Goal: Transaction & Acquisition: Download file/media

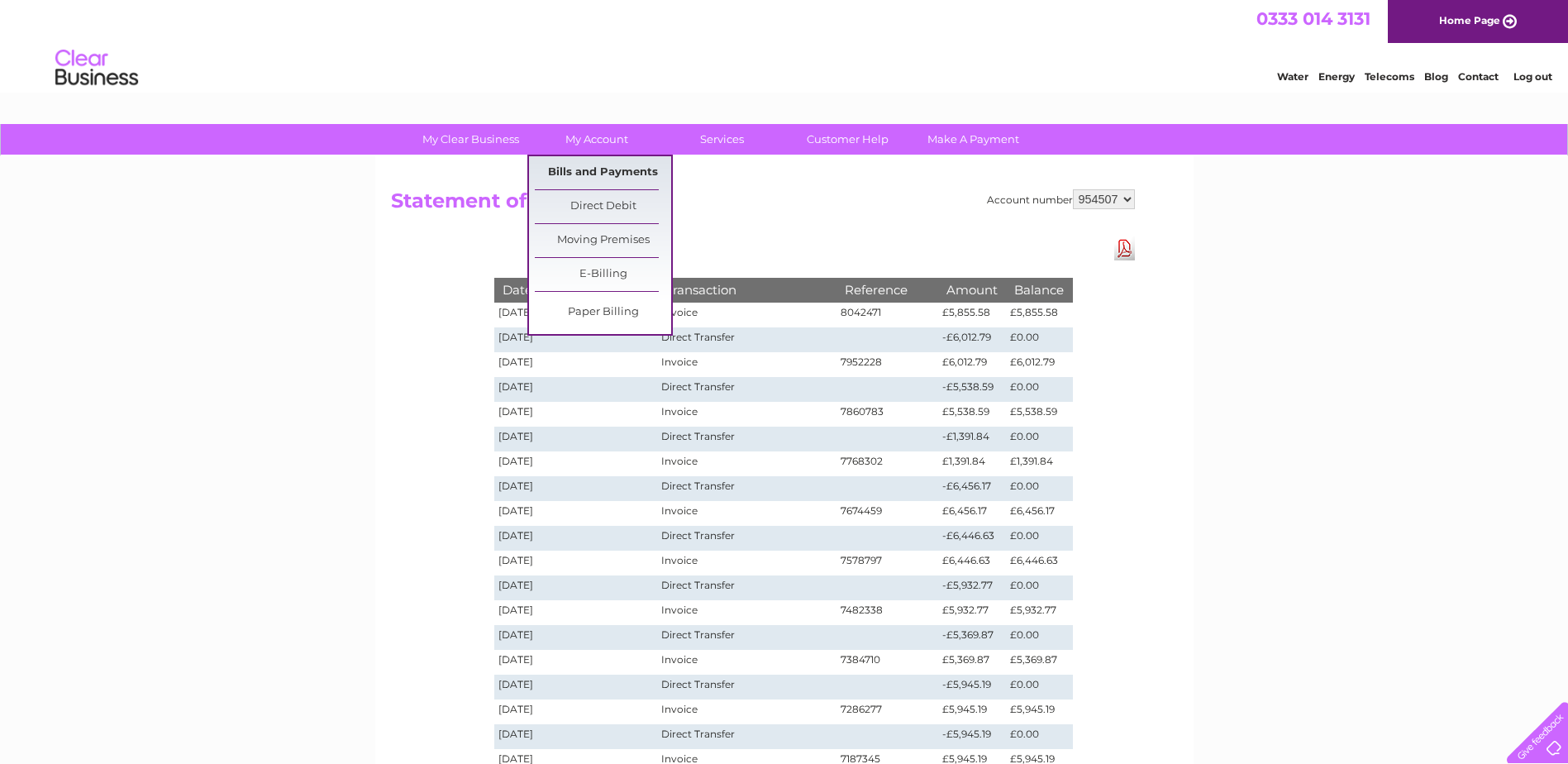
click at [591, 171] on link "Bills and Payments" at bounding box center [602, 173] width 136 height 33
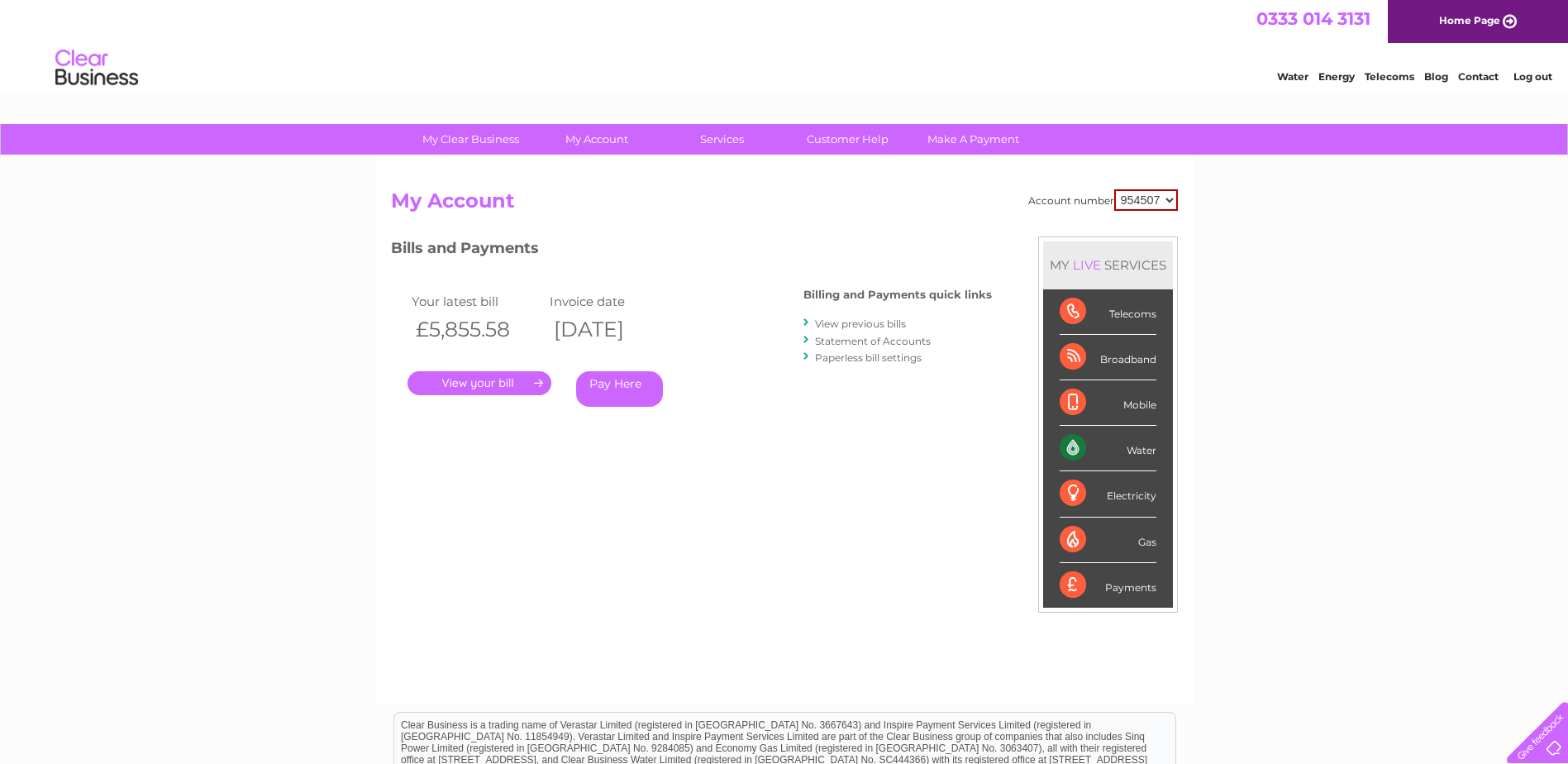
click at [498, 381] on link "." at bounding box center [479, 383] width 144 height 24
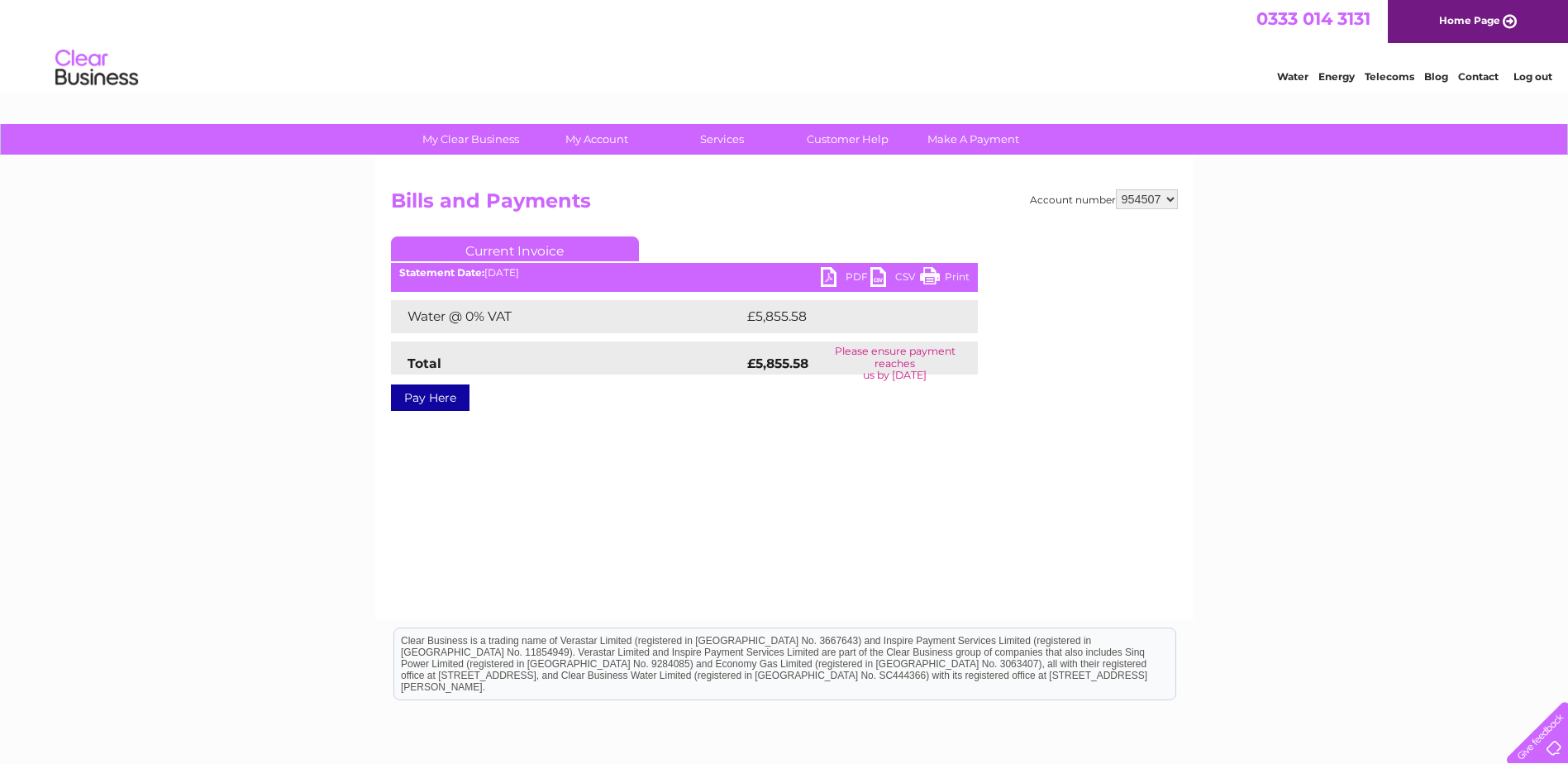
click at [879, 274] on link "CSV" at bounding box center [895, 278] width 49 height 24
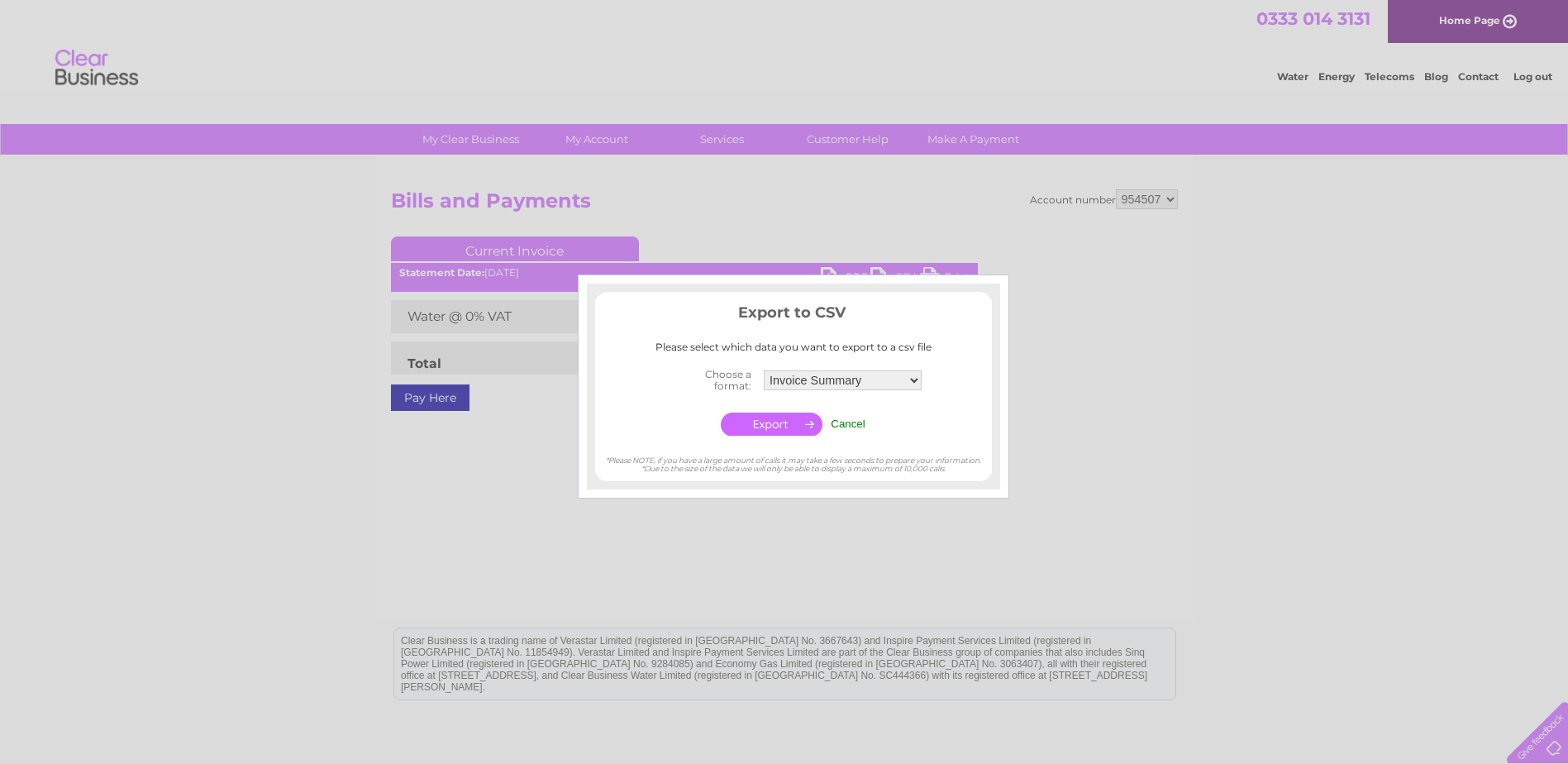
click at [842, 420] on input "Cancel" at bounding box center [848, 423] width 35 height 12
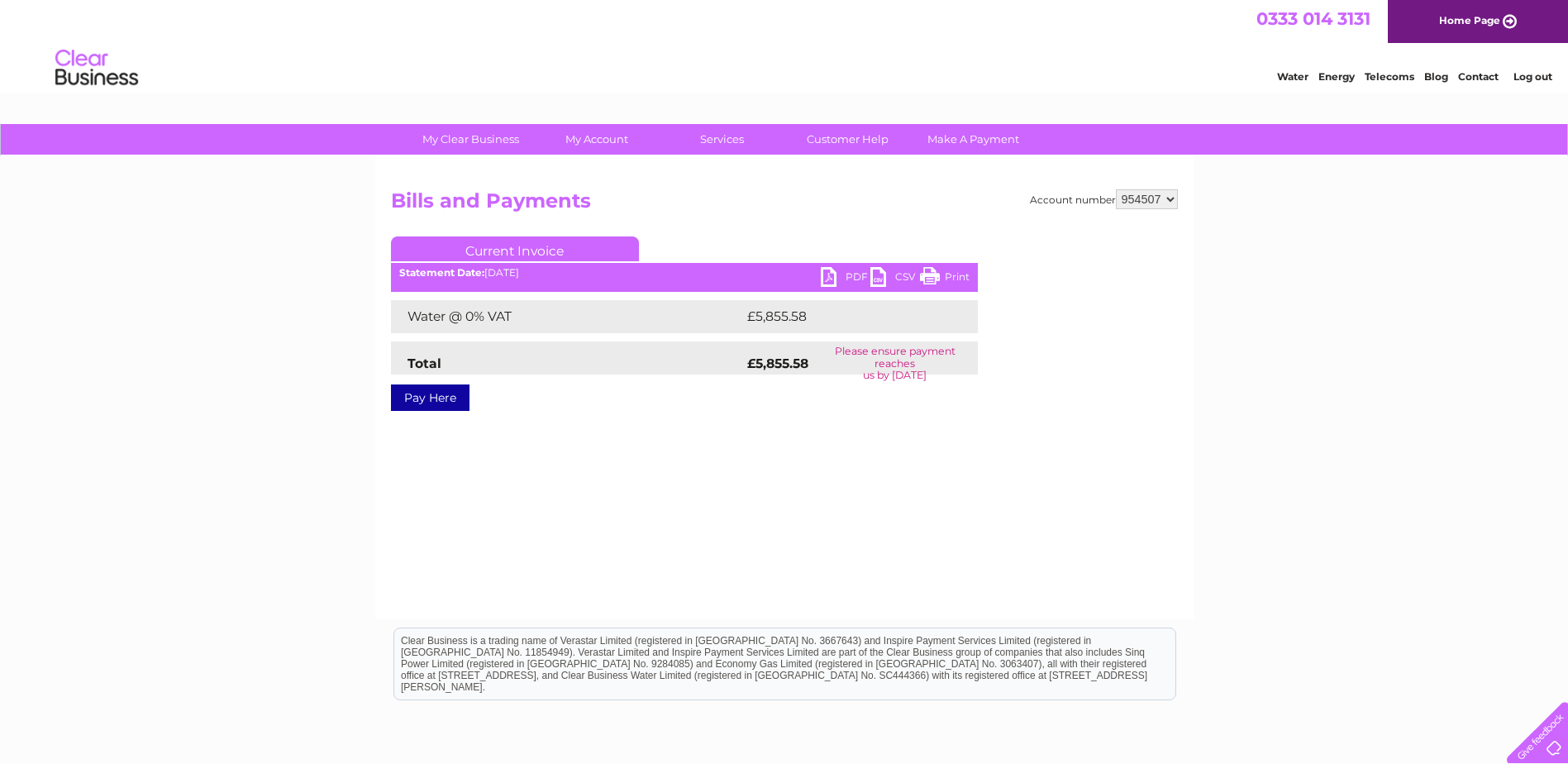
click at [833, 274] on link "PDF" at bounding box center [845, 278] width 49 height 24
